Goal: Obtain resource: Download file/media

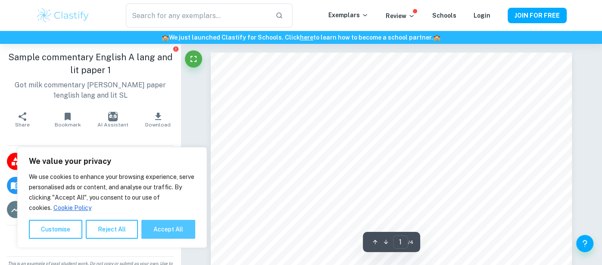
click at [183, 224] on button "Accept All" at bounding box center [168, 229] width 54 height 19
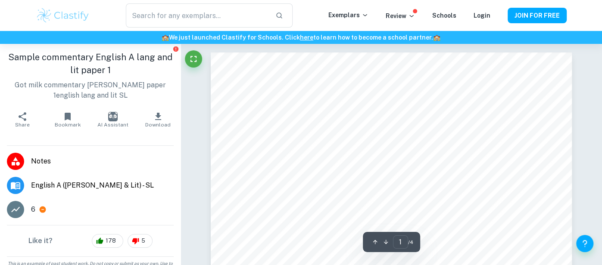
checkbox input "true"
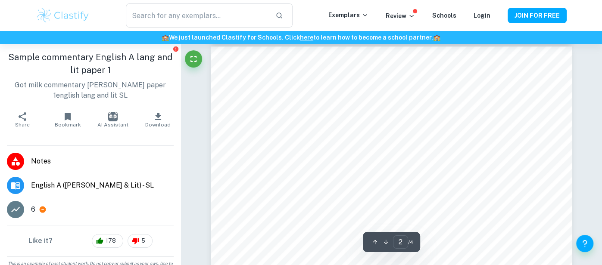
scroll to position [541, 0]
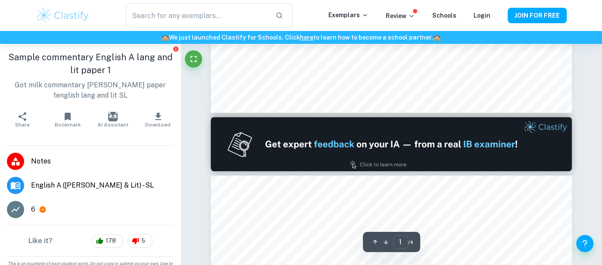
type input "2"
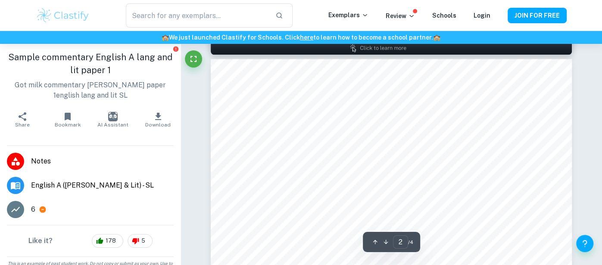
scroll to position [523, 0]
